Goal: Task Accomplishment & Management: Use online tool/utility

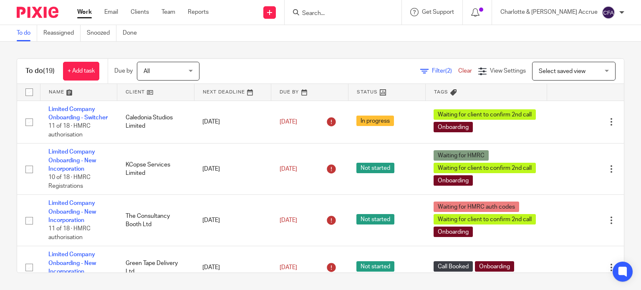
scroll to position [452, 0]
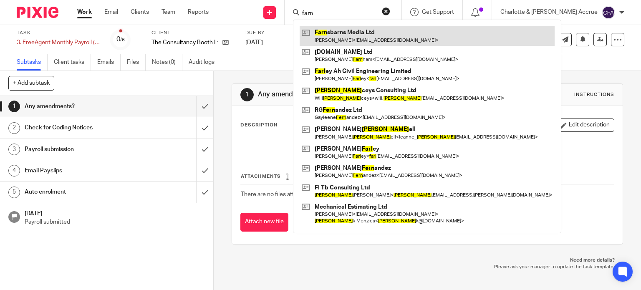
type input "farn"
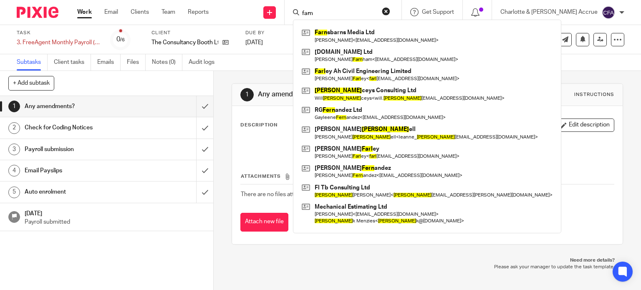
click at [224, 107] on div "1 Any amendments? Instructions Description Edit description Attachments There a…" at bounding box center [427, 180] width 427 height 219
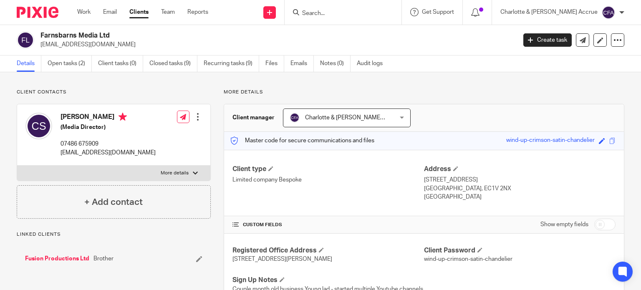
click at [38, 47] on div "Farnsbarns Media Ltd [EMAIL_ADDRESS][DOMAIN_NAME]" at bounding box center [264, 40] width 494 height 18
click at [73, 60] on link "Open tasks (2)" at bounding box center [70, 64] width 44 height 16
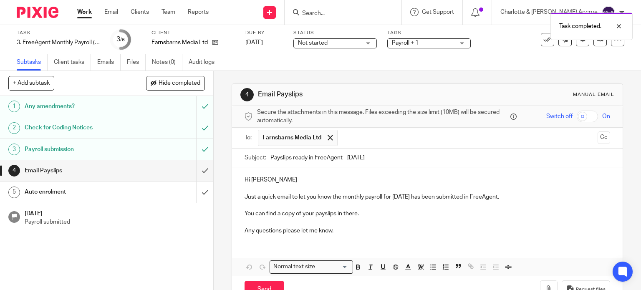
click at [374, 217] on p "You can find a copy of your payslips in there." at bounding box center [428, 214] width 366 height 8
click at [272, 284] on input "Send" at bounding box center [265, 290] width 40 height 18
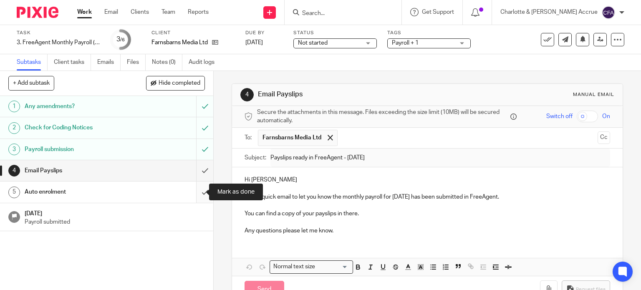
type input "Sent"
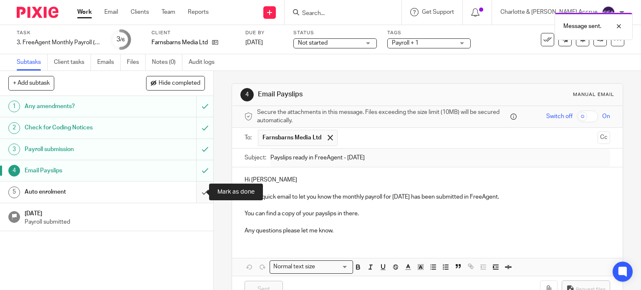
click at [198, 190] on input "submit" at bounding box center [106, 192] width 213 height 21
